Goal: Task Accomplishment & Management: Use online tool/utility

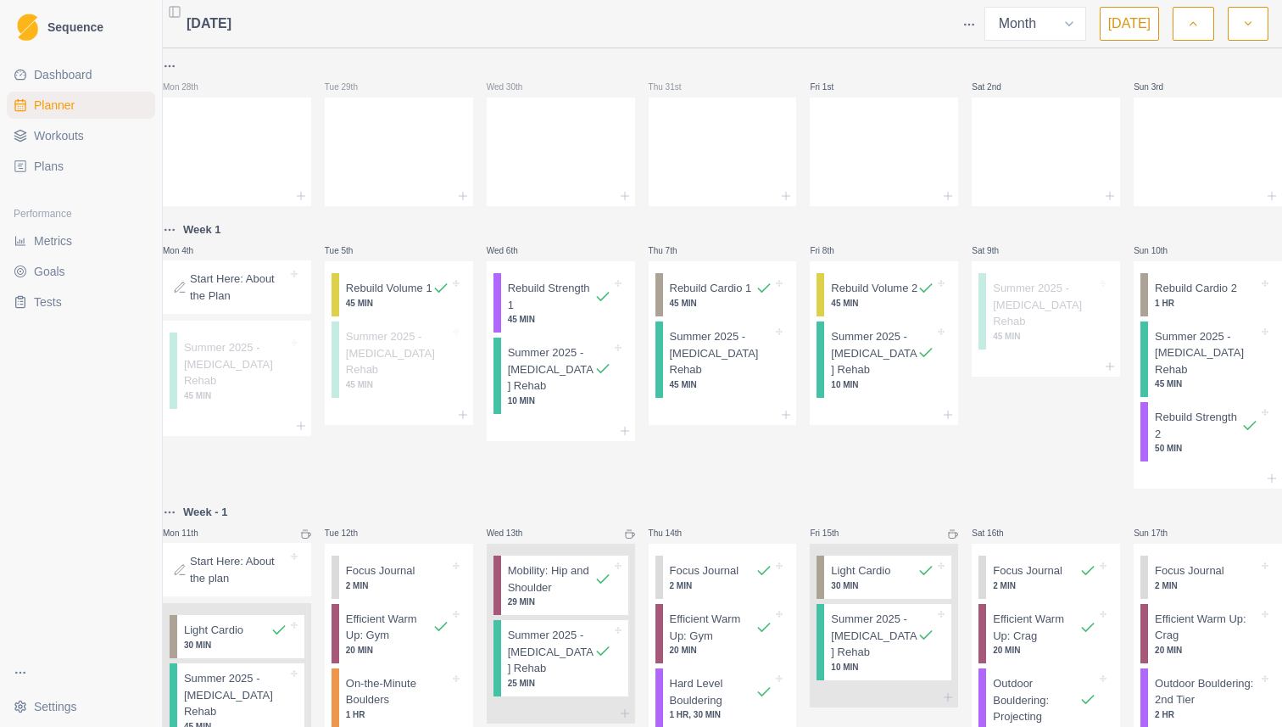
select select "month"
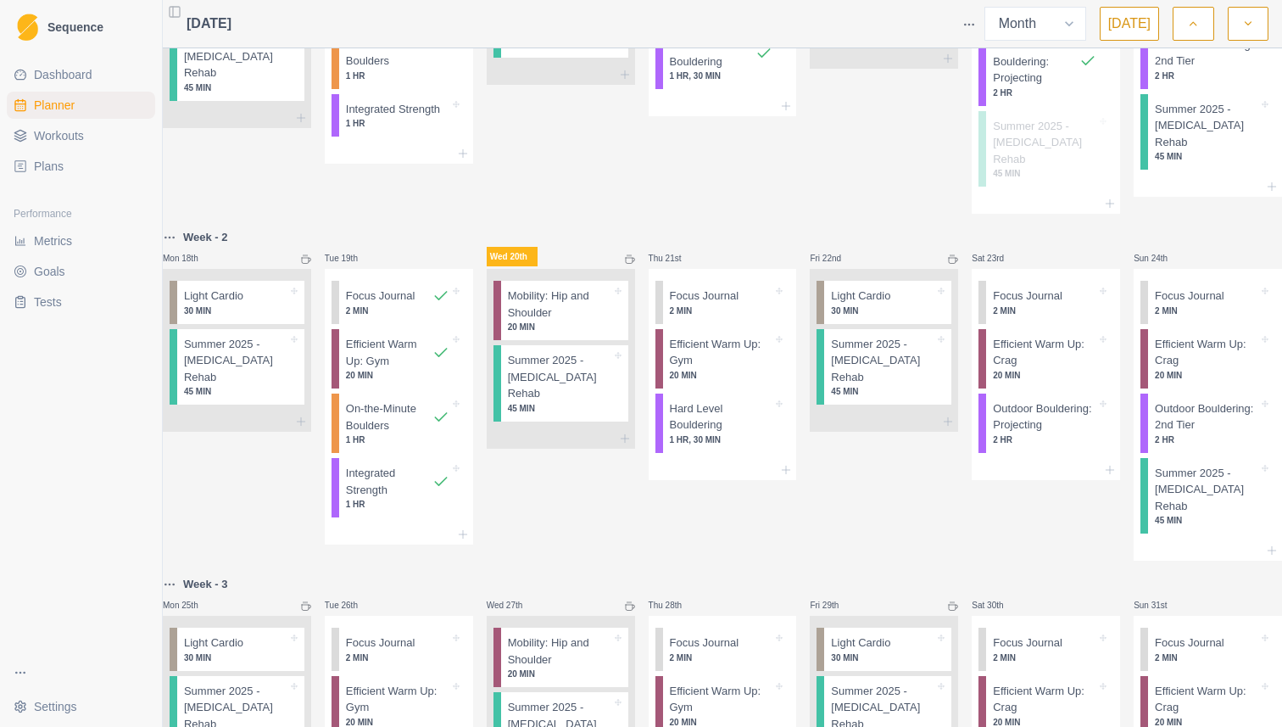
click at [600, 158] on div "Wed 13th Mobility: Hip and Shoulder 29 MIN Summer 2025 - [MEDICAL_DATA] Rehab 2…" at bounding box center [561, 38] width 148 height 350
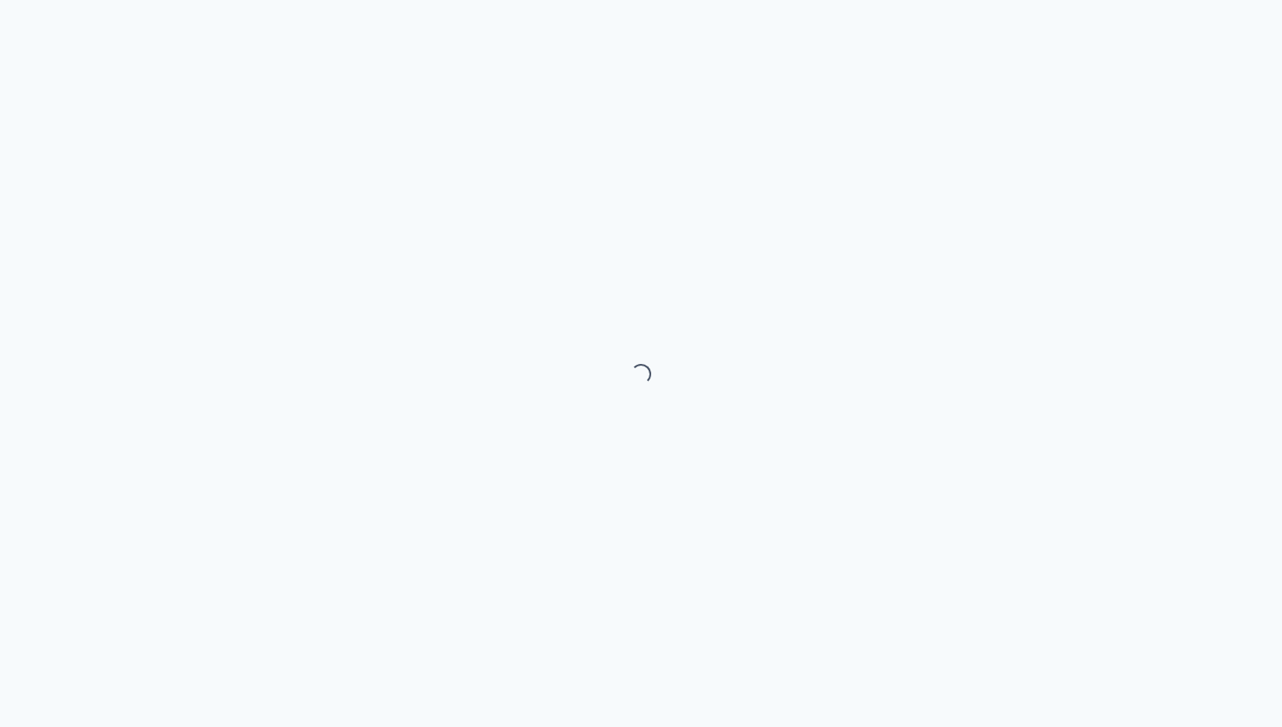
select select "month"
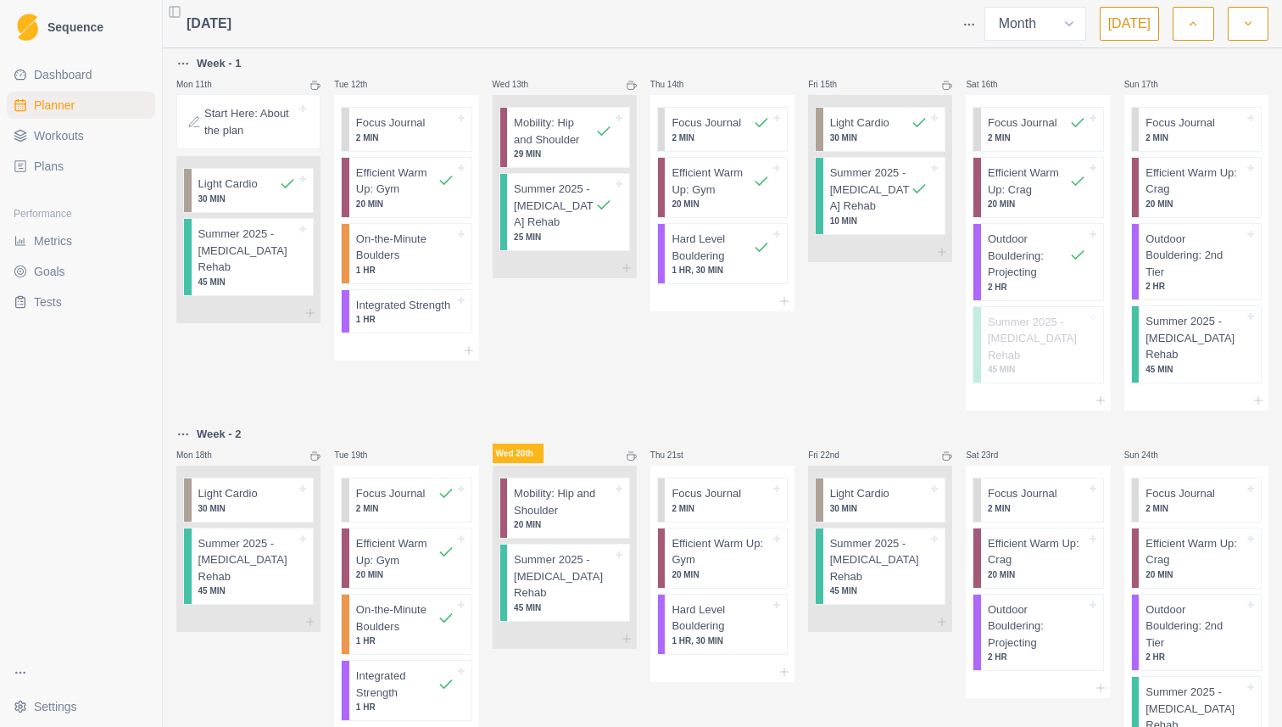
scroll to position [455, 0]
click at [573, 484] on p "Mobility: Hip and Shoulder" at bounding box center [563, 500] width 98 height 33
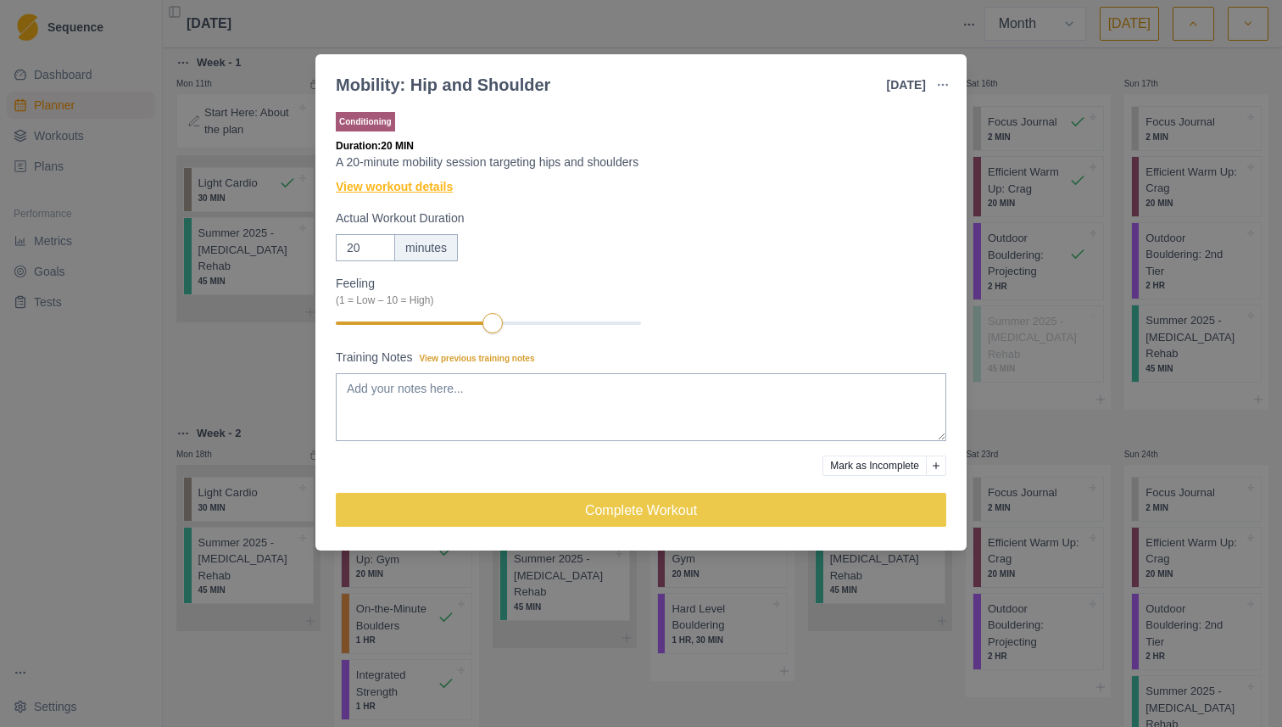
click at [411, 186] on link "View workout details" at bounding box center [394, 187] width 117 height 18
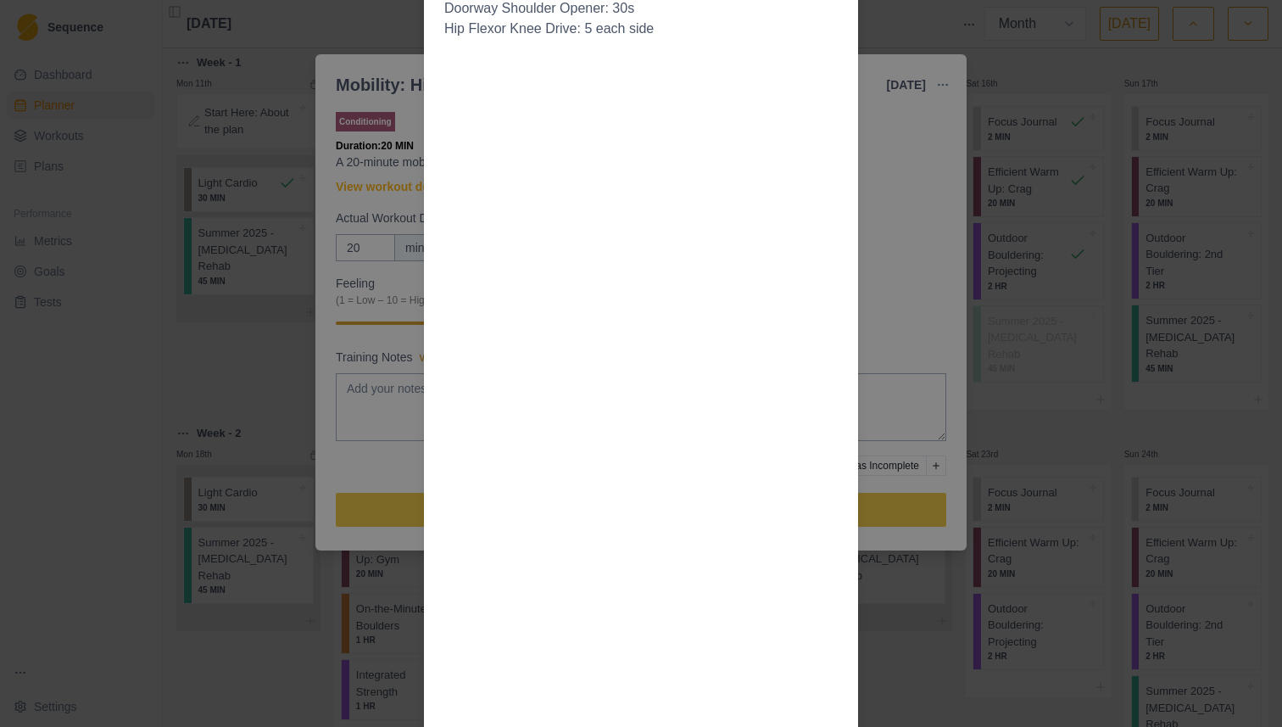
scroll to position [490, 0]
click at [402, 473] on div "Workout Details Mobility work is important for expanding your range of motion a…" at bounding box center [641, 363] width 1282 height 727
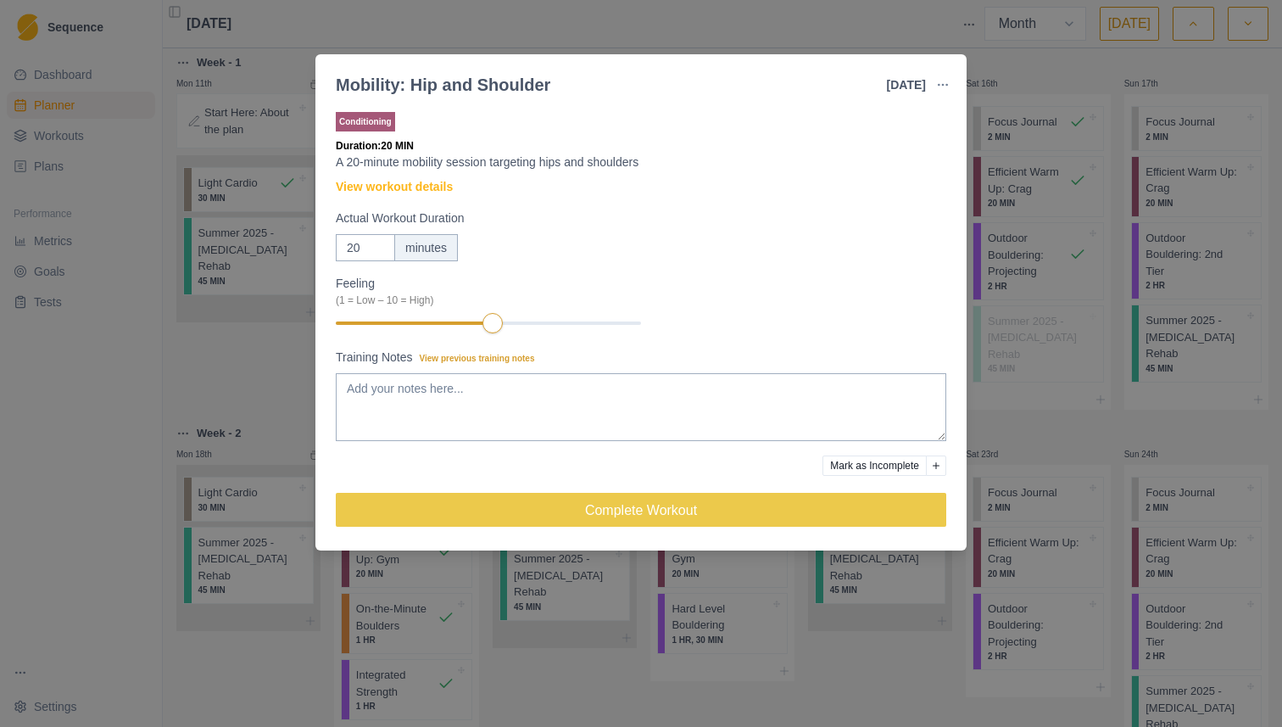
click at [412, 176] on div "Conditioning Duration: 20 MIN A 20-minute mobility session targeting hips and s…" at bounding box center [641, 326] width 611 height 435
click at [412, 195] on link "View workout details" at bounding box center [394, 187] width 117 height 18
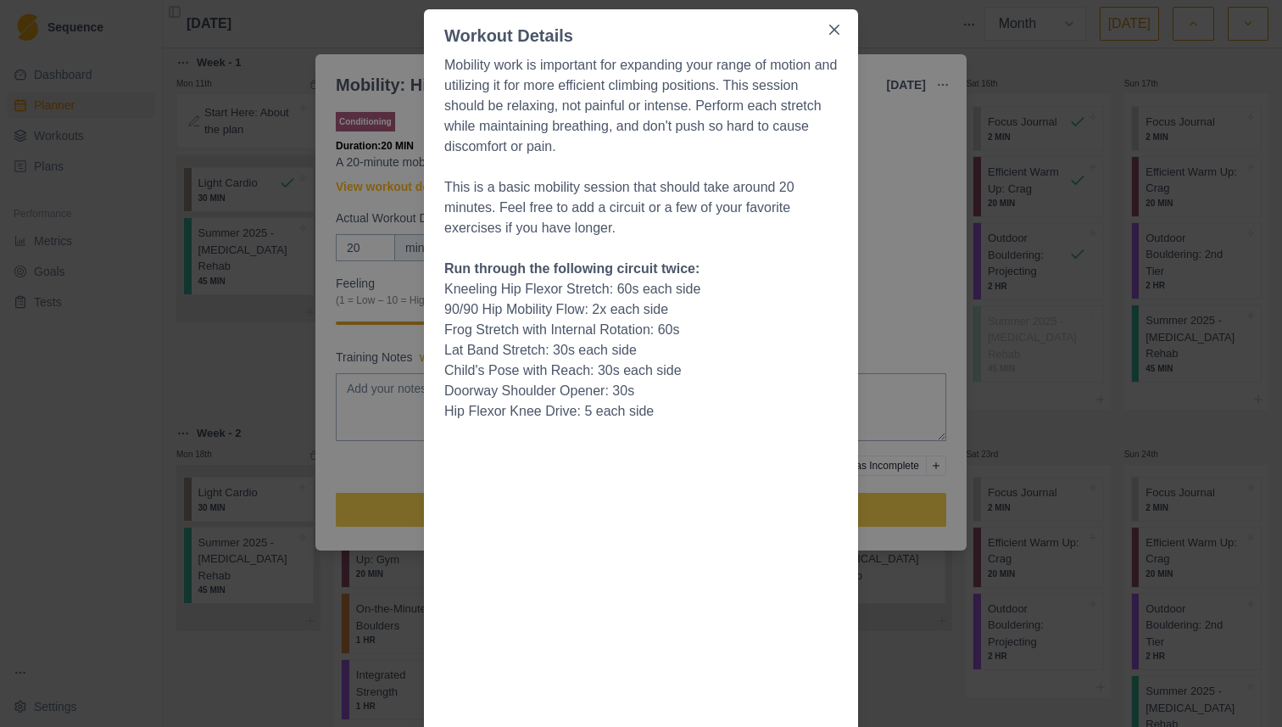
scroll to position [107, 0]
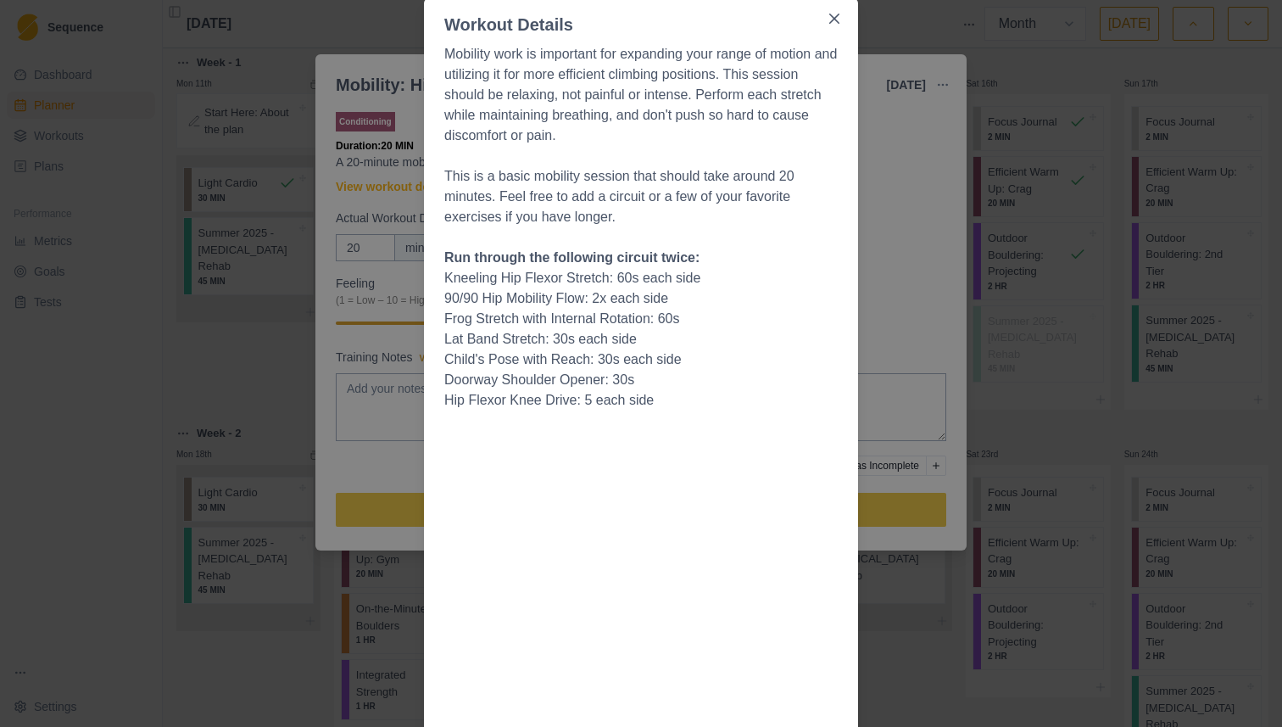
click at [937, 155] on div "Workout Details Mobility work is important for expanding your range of motion a…" at bounding box center [641, 363] width 1282 height 727
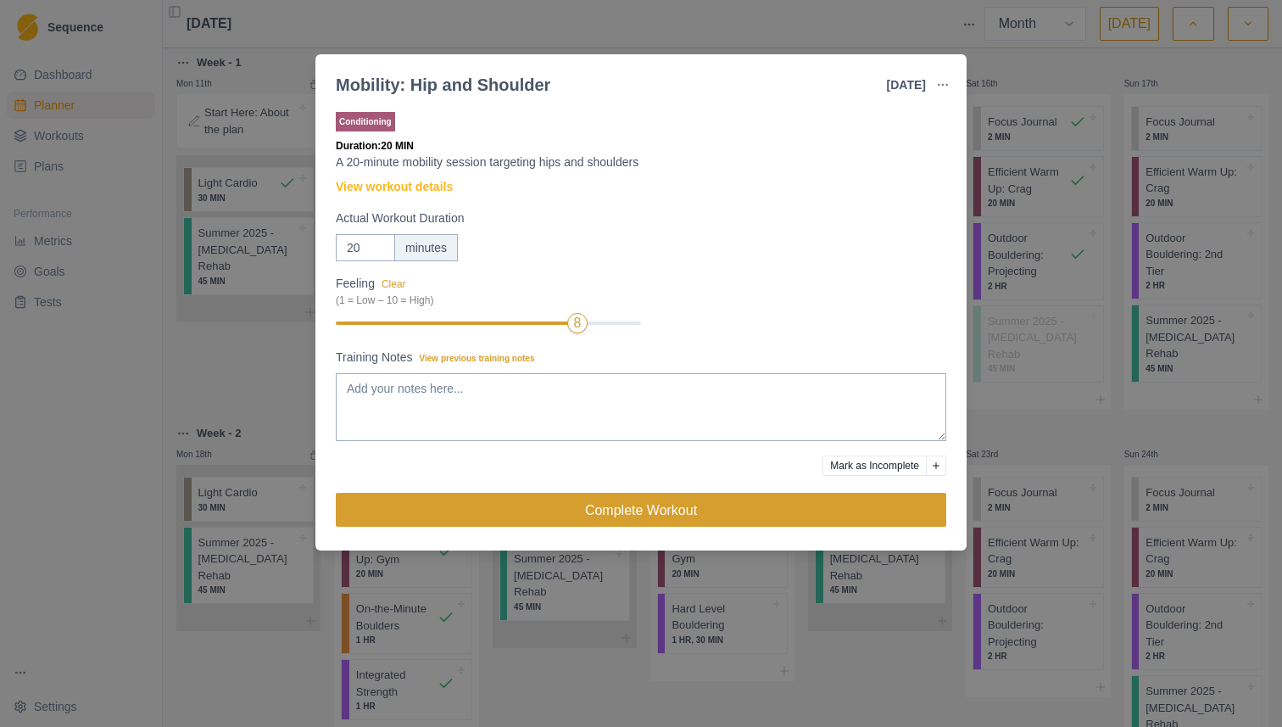
click at [622, 505] on button "Complete Workout" at bounding box center [641, 510] width 611 height 34
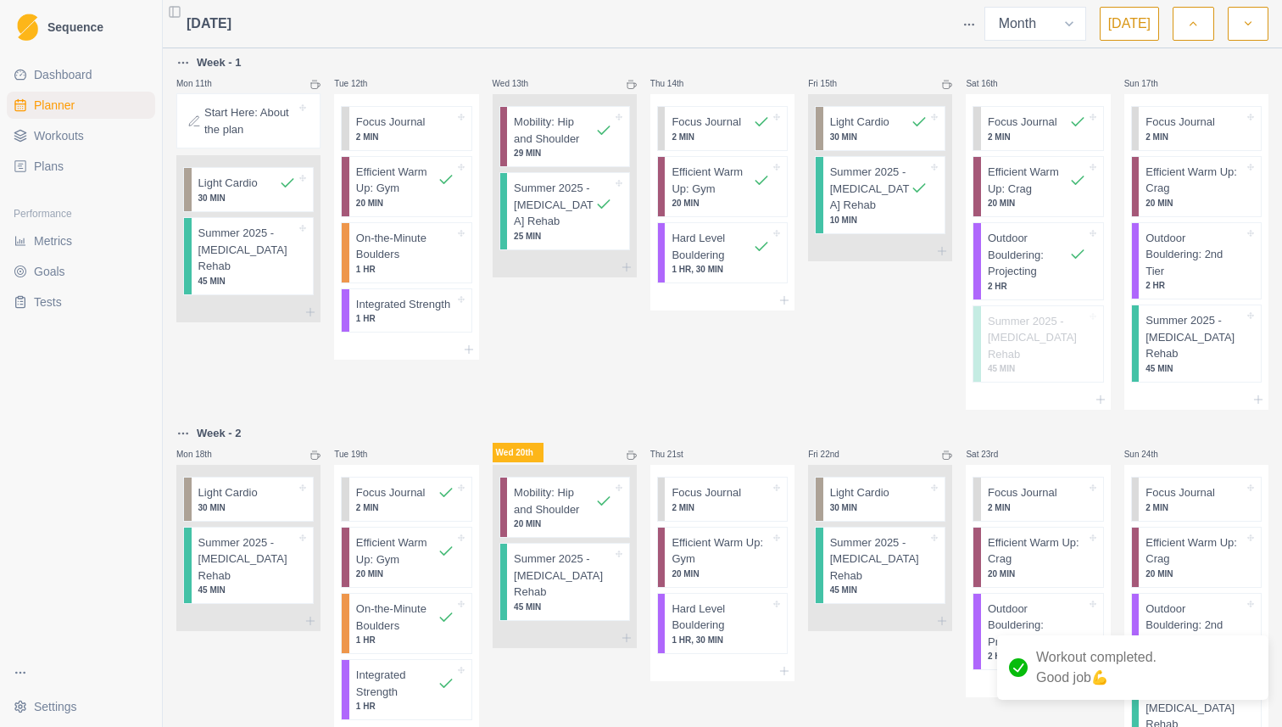
drag, startPoint x: 251, startPoint y: 96, endPoint x: 251, endPoint y: 41, distance: 55.1
click at [251, 93] on div "Start Here: About the plan" at bounding box center [248, 120] width 144 height 55
